Goal: Task Accomplishment & Management: Use online tool/utility

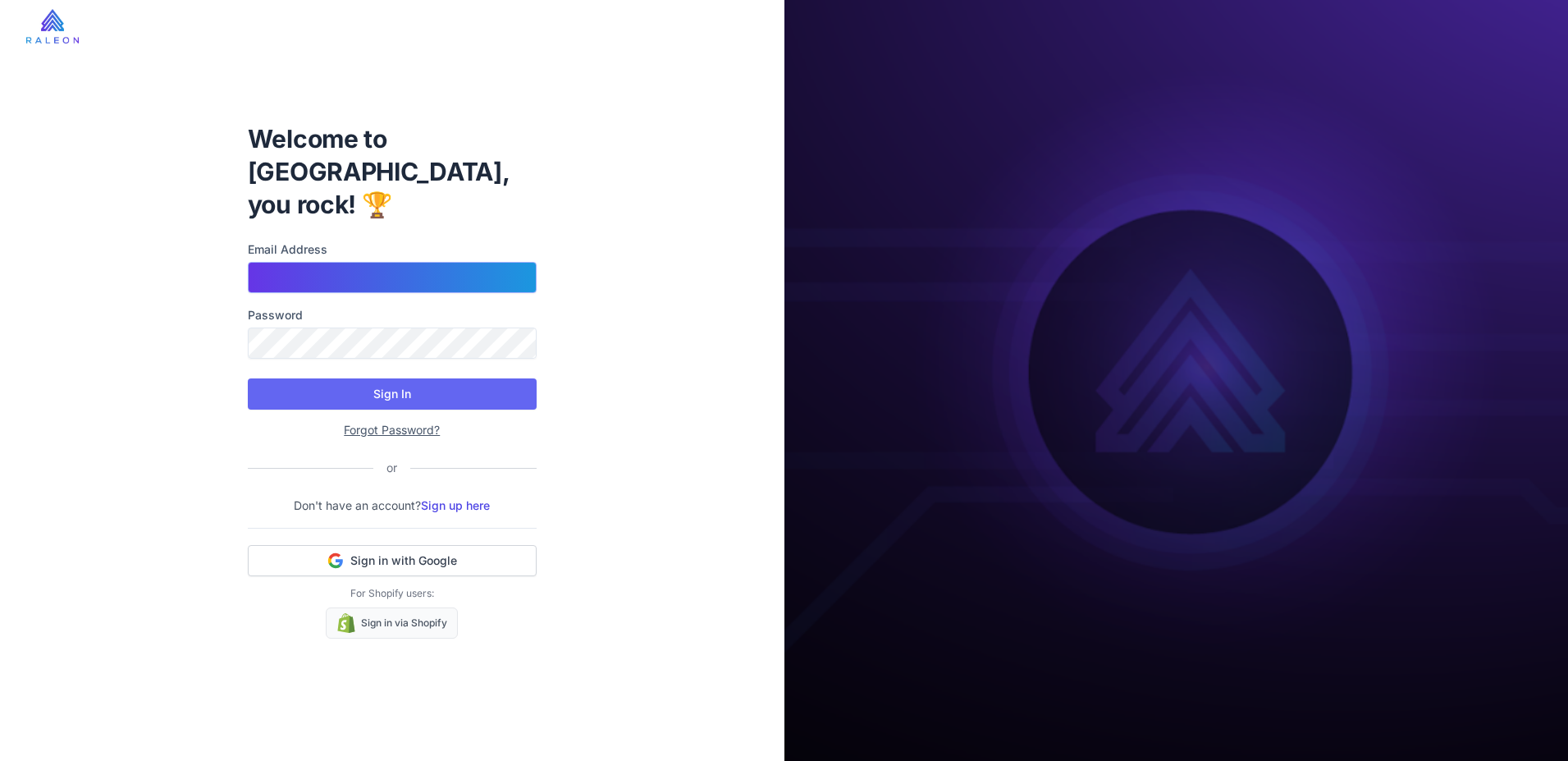
click at [429, 264] on input "Email Address" at bounding box center [393, 278] width 289 height 31
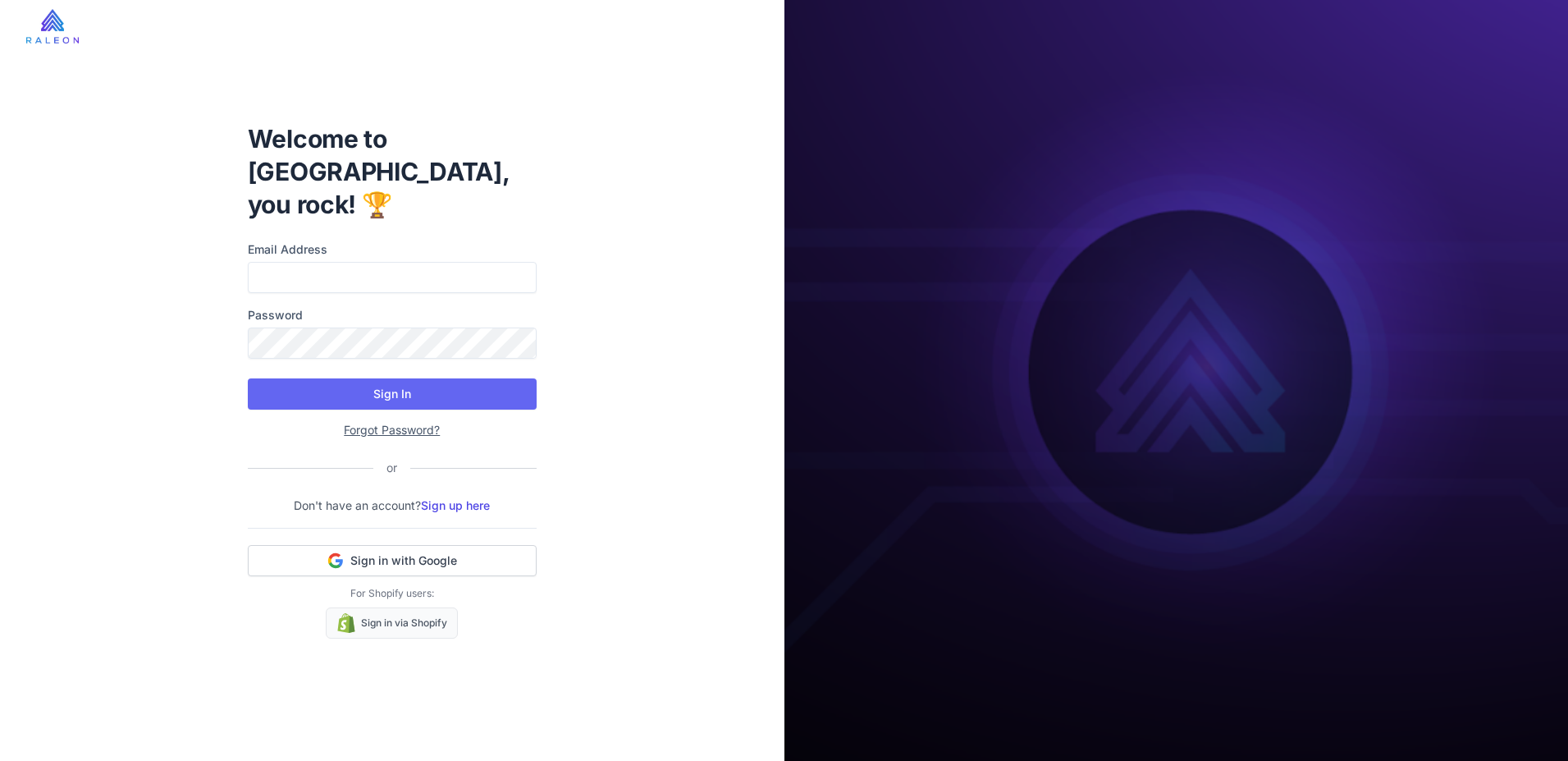
click at [684, 215] on div "Welcome to Raleon, you rock! 🏆 Email Address Password Sign In Forgot Password? …" at bounding box center [392, 380] width 784 height 761
click at [610, 431] on div "Welcome to Raleon, you rock! 🏆 Email Address Password Sign In Forgot Password? …" at bounding box center [392, 380] width 784 height 761
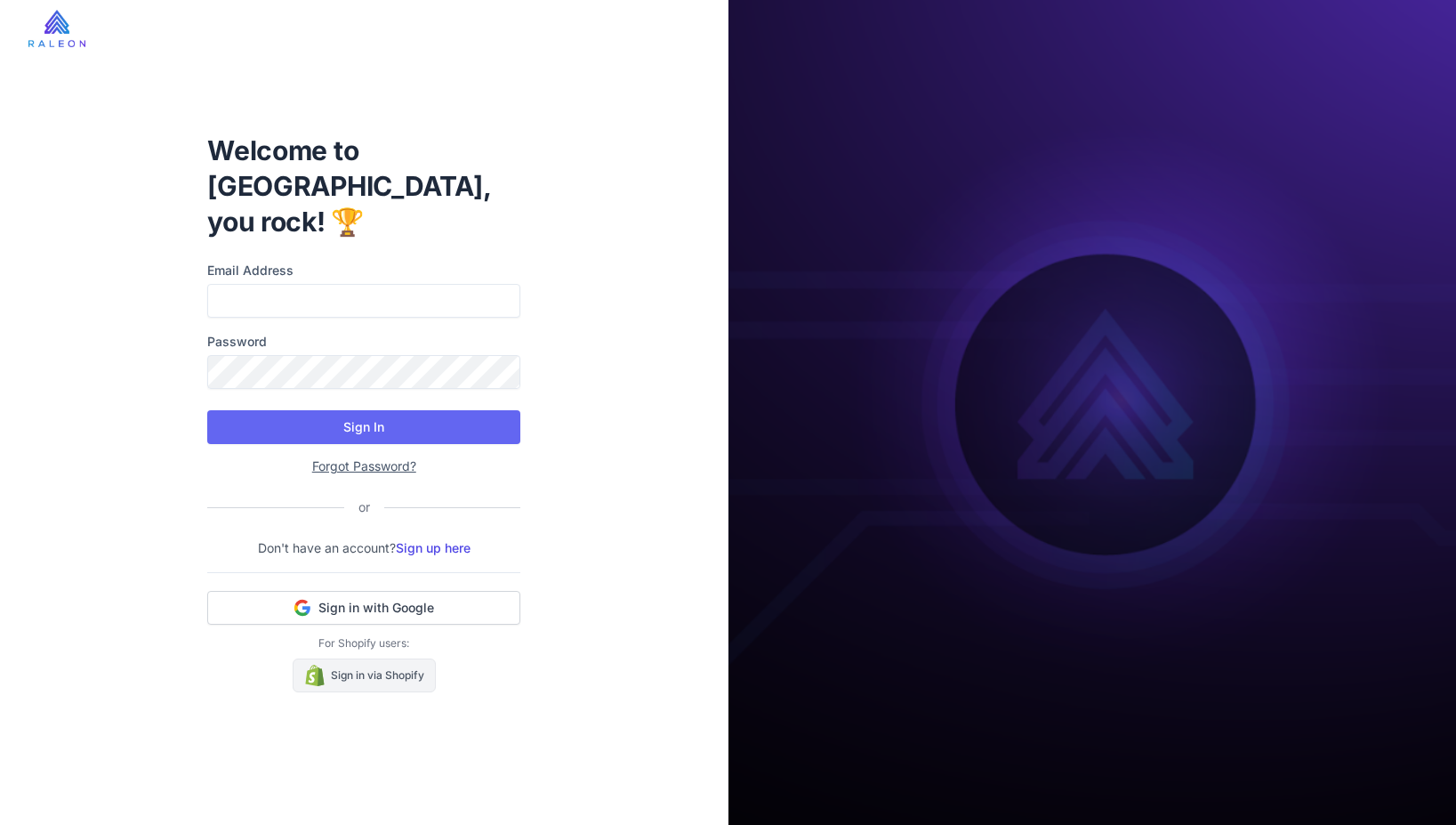
click at [416, 658] on link "Sign in via Shopify" at bounding box center [364, 675] width 143 height 34
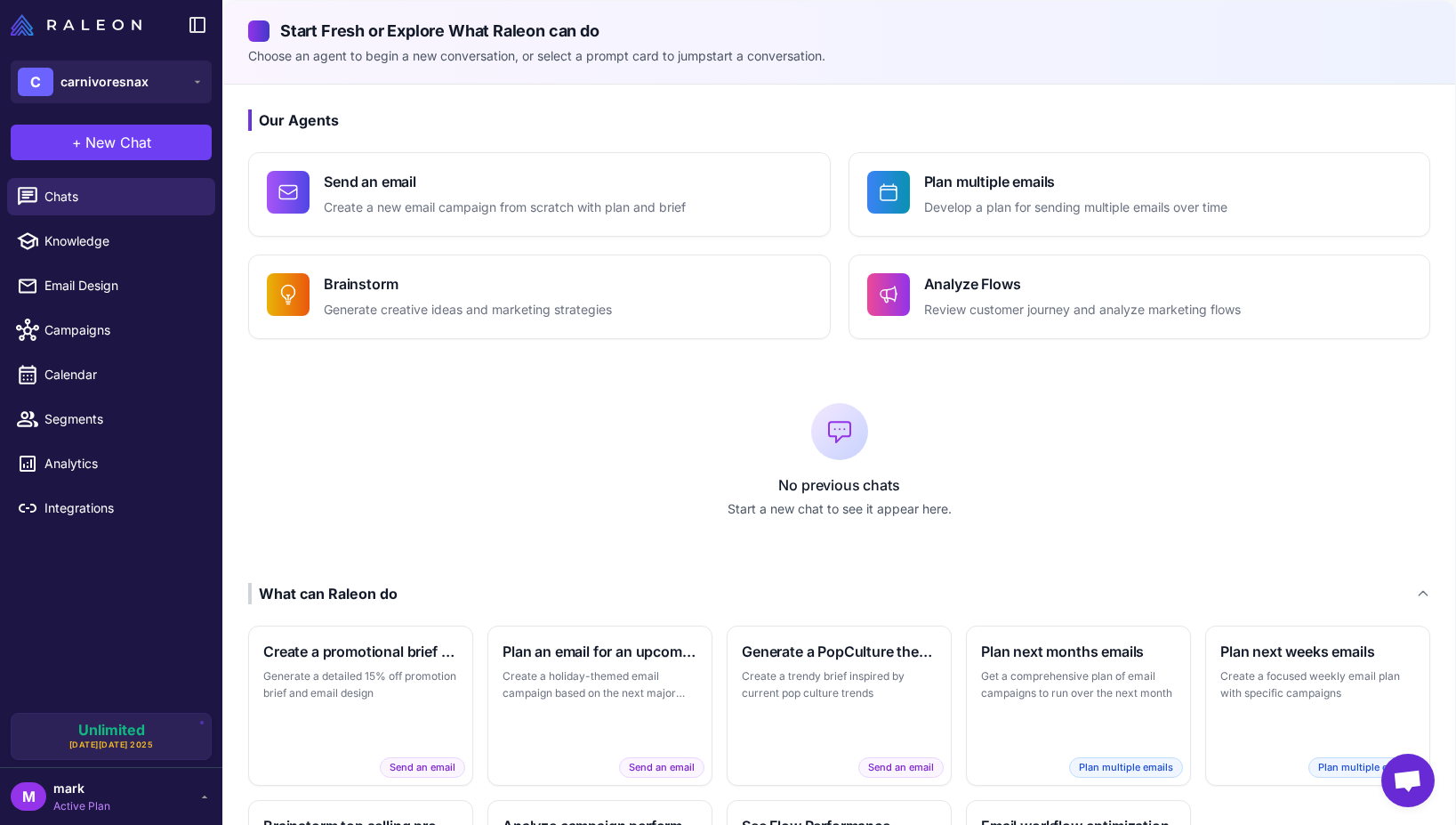
click at [410, 401] on div "No previous chats Start a new chat to see it appear here." at bounding box center [839, 461] width 1181 height 187
